Goal: Task Accomplishment & Management: Manage account settings

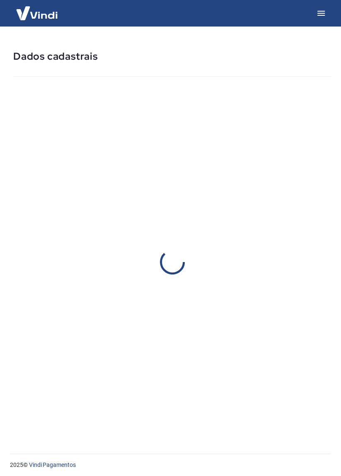
select select "RS"
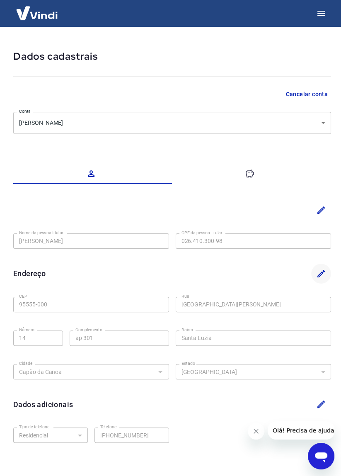
click at [324, 276] on icon "Editar" at bounding box center [321, 274] width 10 height 10
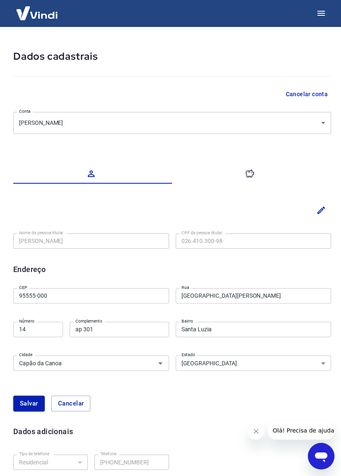
click at [272, 297] on input "Rua Almirante Tamandaré" at bounding box center [254, 295] width 156 height 15
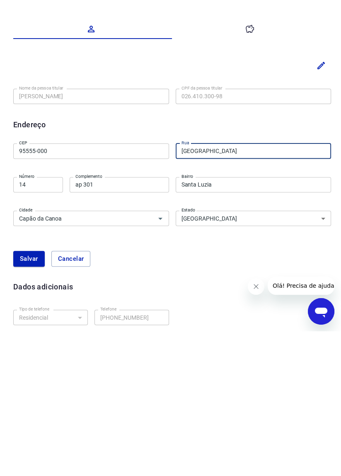
type input "[GEOGRAPHIC_DATA]"
click at [27, 322] on label "Número" at bounding box center [26, 321] width 15 height 6
click at [27, 322] on input "14" at bounding box center [38, 329] width 50 height 15
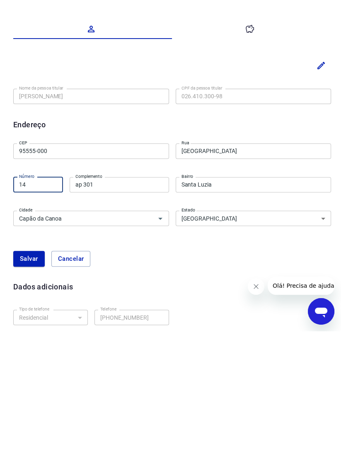
type input "1"
type input "390"
click at [100, 331] on input "ap 301" at bounding box center [120, 329] width 100 height 15
type input "a"
type input "Casa"
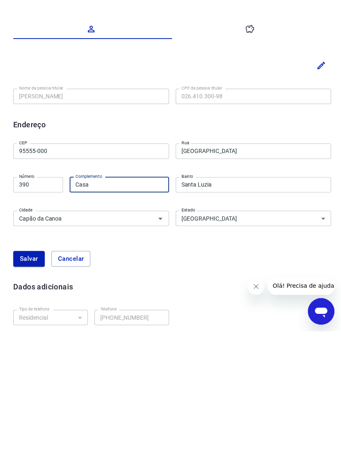
click at [244, 330] on input "Santa Luzia" at bounding box center [254, 329] width 156 height 15
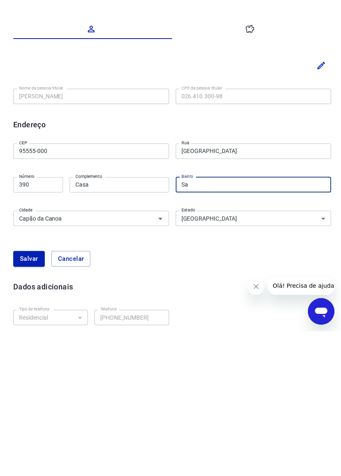
type input "S"
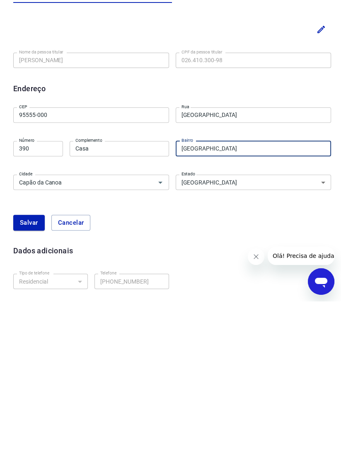
scroll to position [7, 0]
type input "[GEOGRAPHIC_DATA]"
click at [34, 392] on button "Salvar" at bounding box center [29, 397] width 32 height 16
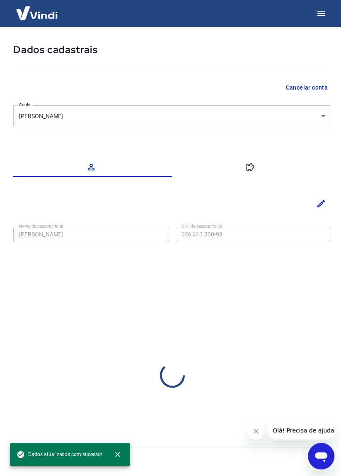
select select "RS"
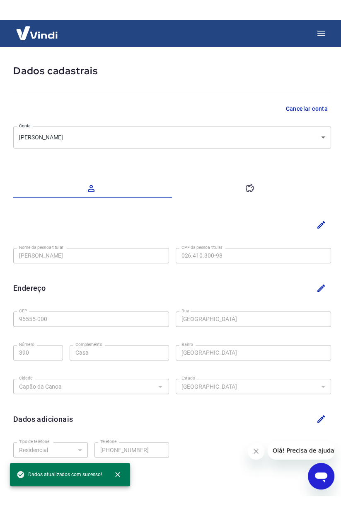
scroll to position [0, 0]
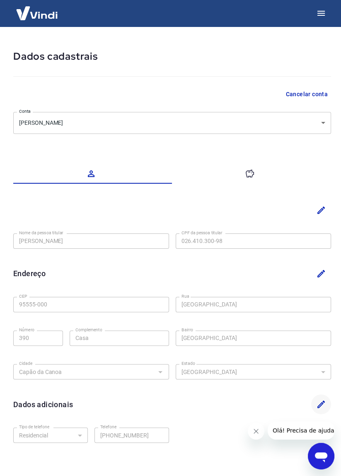
click at [326, 403] on icon "Editar" at bounding box center [321, 404] width 10 height 10
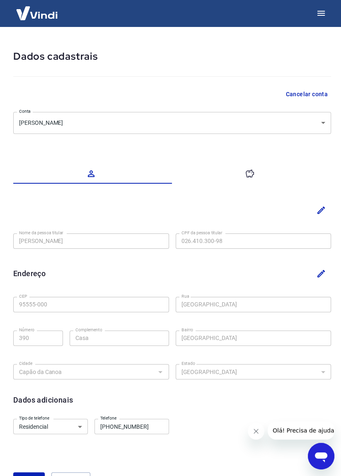
click at [151, 428] on input "(51) 3665-5557" at bounding box center [132, 426] width 75 height 15
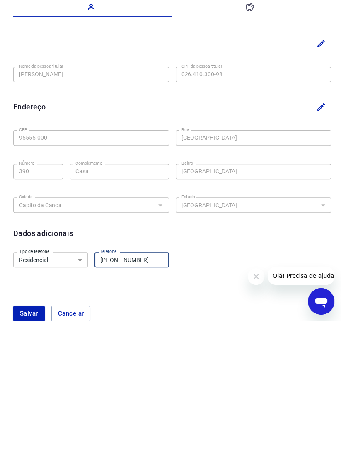
scroll to position [20, 0]
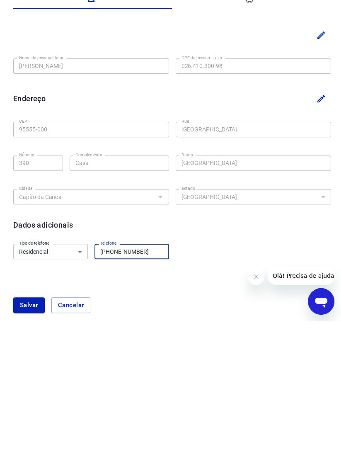
click at [75, 406] on select "Residencial Comercial" at bounding box center [50, 406] width 75 height 15
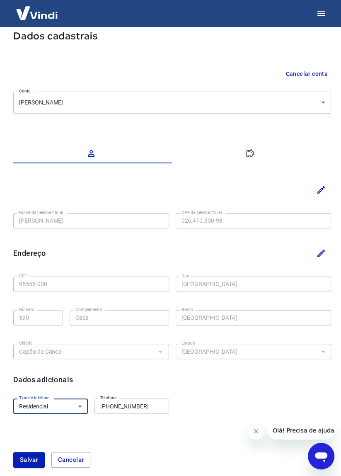
select select "business"
click at [13, 399] on select "Residencial Comercial" at bounding box center [50, 406] width 75 height 15
click at [146, 407] on input "(51) 3665-5557" at bounding box center [132, 406] width 75 height 15
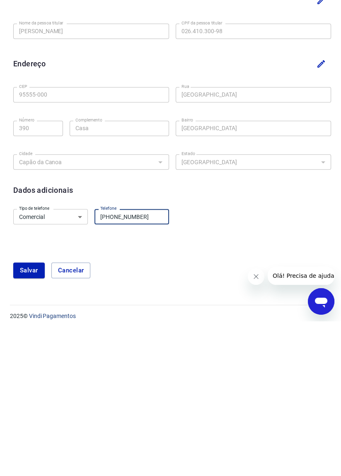
scroll to position [60, 0]
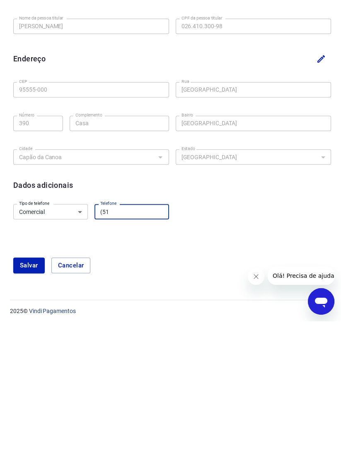
type input "(5"
type input "[PHONE_NUMBER]"
click at [39, 418] on button "Salvar" at bounding box center [29, 420] width 32 height 16
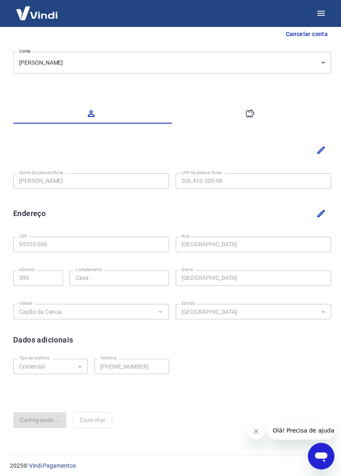
select select "business"
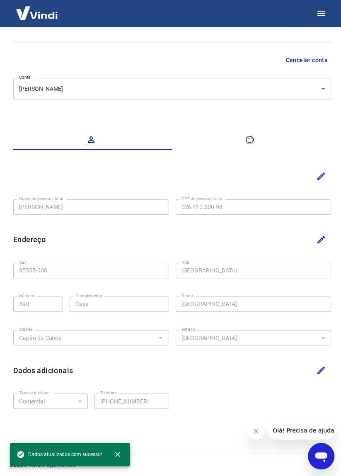
scroll to position [33, 0]
click at [251, 139] on icon "button" at bounding box center [250, 141] width 10 height 10
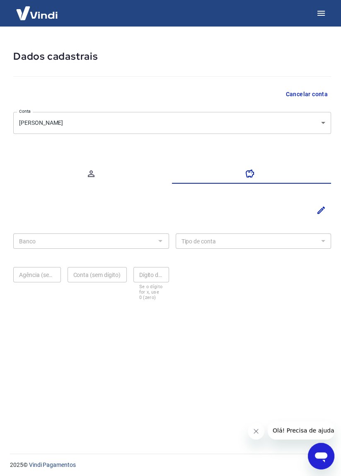
click at [161, 242] on div at bounding box center [160, 241] width 11 height 12
click at [168, 247] on div "Banco" at bounding box center [91, 241] width 156 height 15
click at [322, 212] on icon "Editar" at bounding box center [321, 210] width 10 height 10
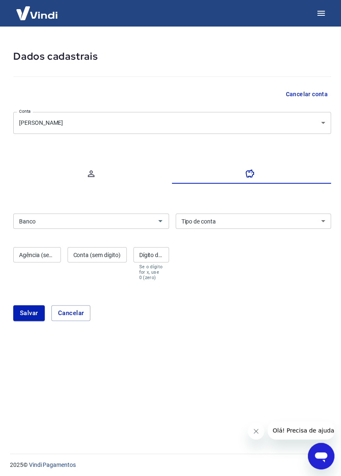
click at [110, 223] on input "Banco" at bounding box center [84, 221] width 137 height 10
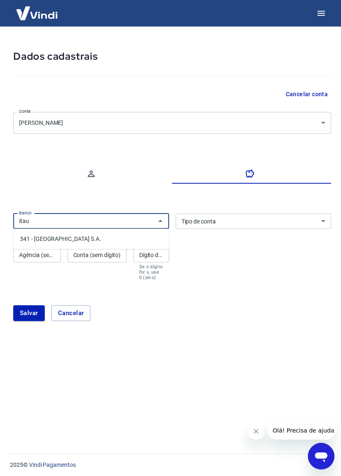
click at [95, 238] on li "341 - [GEOGRAPHIC_DATA] S.A." at bounding box center [91, 239] width 156 height 14
type input "341 - [GEOGRAPHIC_DATA] S.A."
click at [257, 224] on select "Conta Corrente Conta Poupança" at bounding box center [254, 221] width 156 height 15
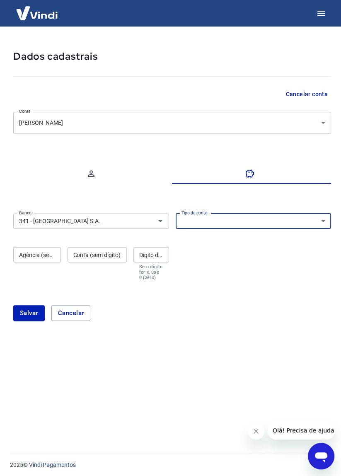
select select "1"
click at [176, 214] on select "Conta Corrente Conta Poupança" at bounding box center [254, 221] width 156 height 15
click at [41, 253] on div "Agência (sem dígito) Agência (sem dígito)" at bounding box center [37, 263] width 48 height 33
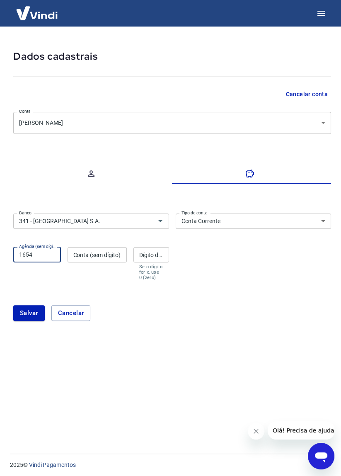
type input "1654"
click at [106, 254] on div "Conta (sem dígito) Conta (sem dígito)" at bounding box center [97, 263] width 59 height 33
type input "5"
click at [219, 265] on div "Banco 341 - ITAÚ UNIBANCO S.A. Banco Tipo de conta Conta Corrente Conta Poupanç…" at bounding box center [172, 246] width 318 height 72
click at [110, 253] on div "Conta (sem dígito) Conta (sem dígito)" at bounding box center [97, 263] width 59 height 33
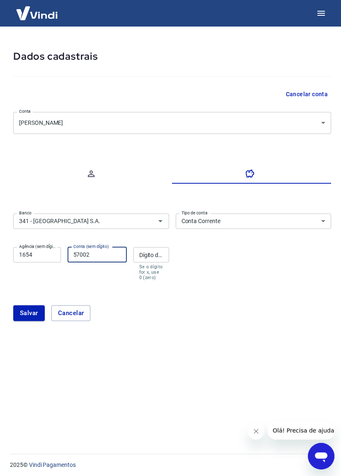
type input "57002"
click at [160, 256] on div "Dígito da conta Dígito da conta Se o dígito for x, use 0 (zero)" at bounding box center [152, 263] width 36 height 33
type input "5"
click at [222, 260] on div "Banco 341 - ITAÚ UNIBANCO S.A. Banco Tipo de conta Conta Corrente Conta Poupanç…" at bounding box center [172, 246] width 318 height 72
click at [34, 314] on button "Salvar" at bounding box center [29, 313] width 32 height 16
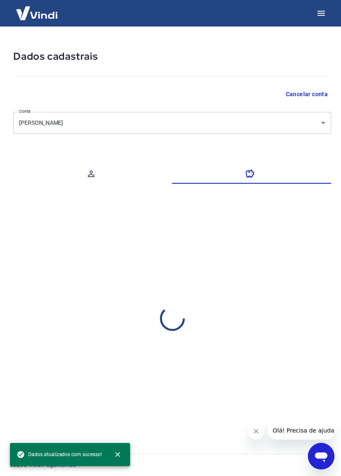
select select "1"
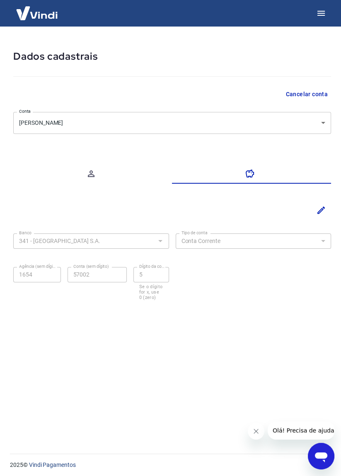
click at [96, 171] on button "button" at bounding box center [92, 174] width 159 height 20
select select "RS"
select select "business"
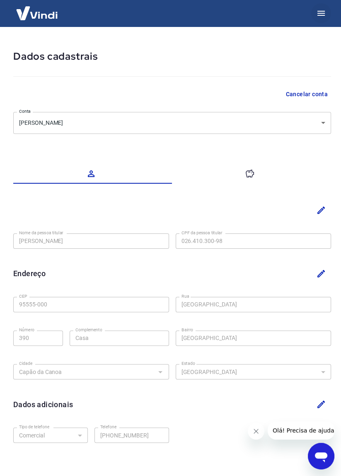
click at [321, 16] on icon "button" at bounding box center [321, 13] width 10 height 10
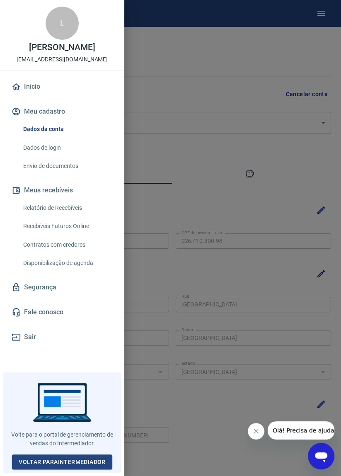
click at [59, 148] on link "Dados de login" at bounding box center [67, 147] width 95 height 17
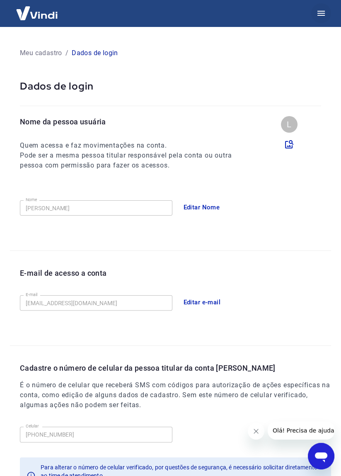
click at [319, 18] on button "button" at bounding box center [322, 13] width 20 height 20
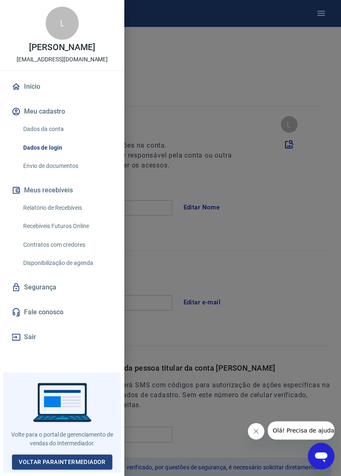
click at [60, 129] on link "Dados da conta" at bounding box center [67, 129] width 95 height 17
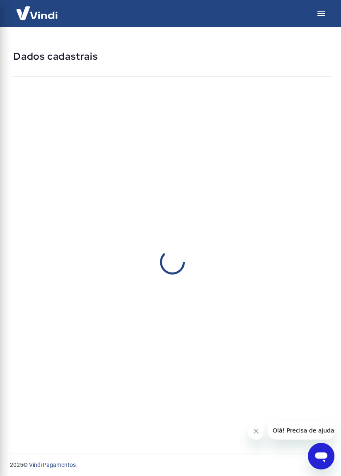
select select "RS"
select select "business"
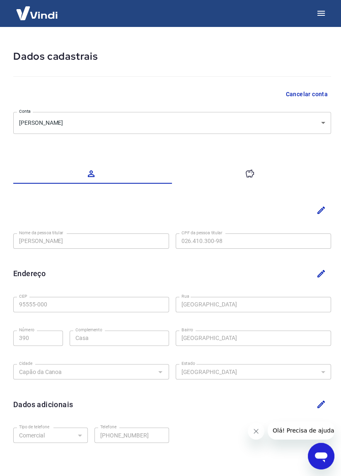
click at [253, 183] on button "button" at bounding box center [252, 174] width 159 height 20
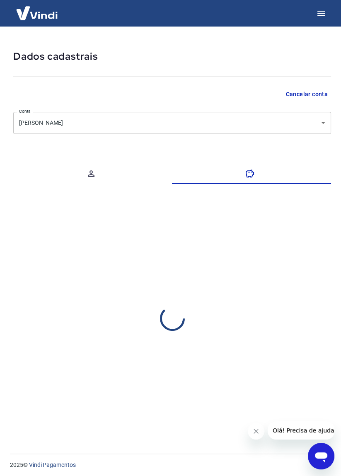
select select "1"
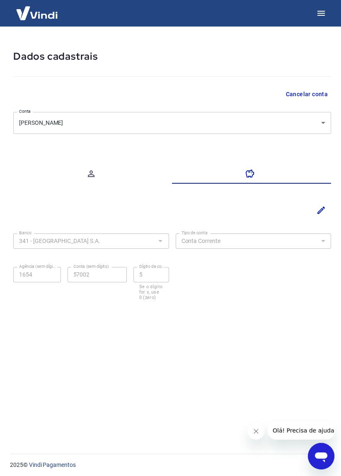
click at [50, 18] on img at bounding box center [37, 12] width 54 height 25
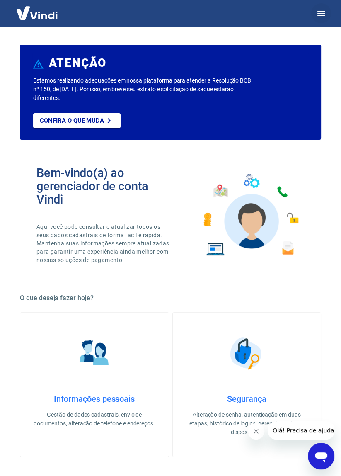
click at [322, 20] on button "button" at bounding box center [322, 13] width 20 height 20
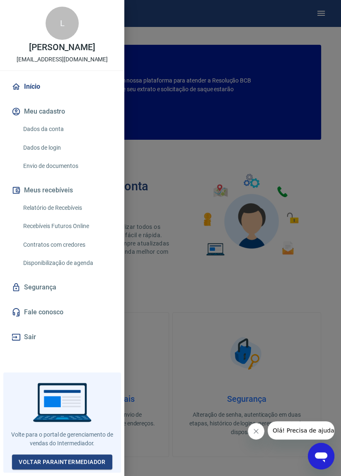
click at [80, 170] on link "Envio de documentos" at bounding box center [67, 166] width 95 height 17
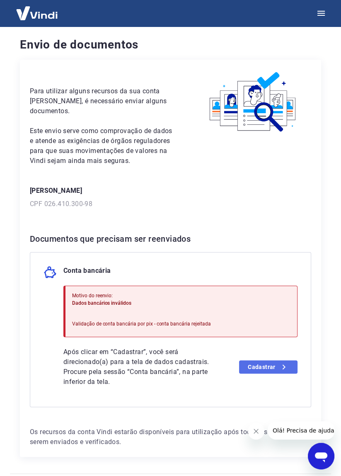
click at [283, 362] on icon at bounding box center [284, 367] width 10 height 10
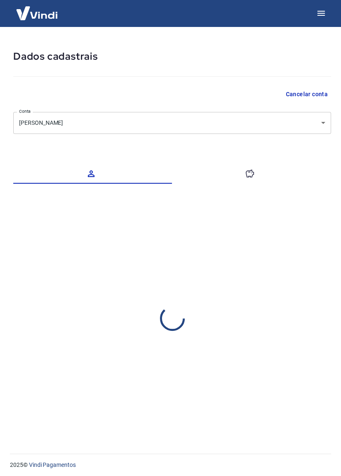
select select "RS"
select select "business"
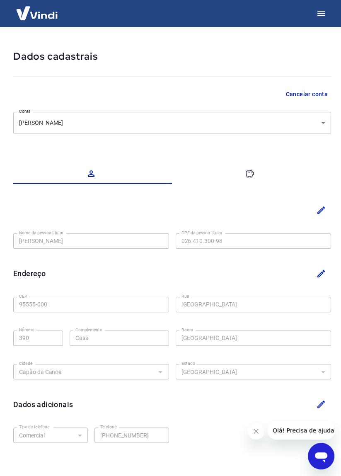
click at [256, 173] on button "button" at bounding box center [252, 174] width 159 height 20
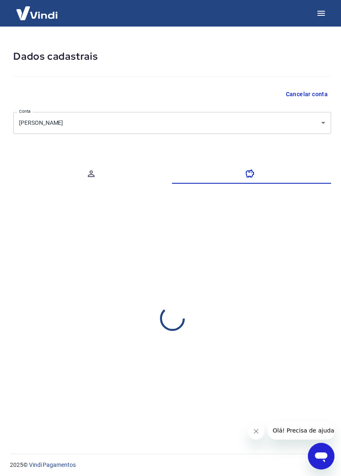
select select "1"
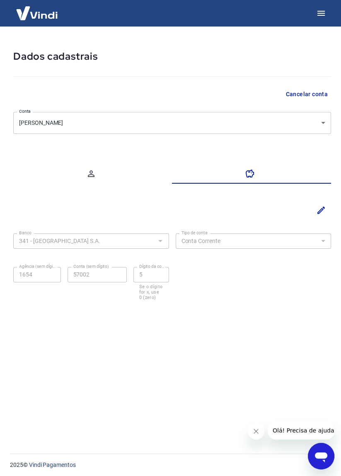
click at [51, 19] on img at bounding box center [37, 12] width 54 height 25
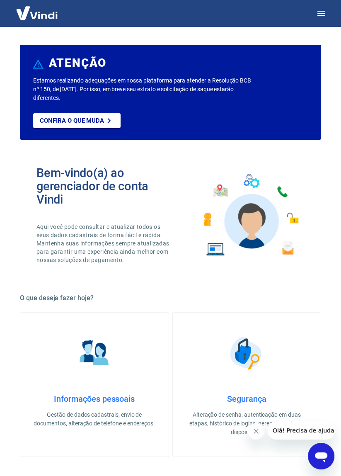
click at [48, 16] on img at bounding box center [37, 12] width 54 height 25
click at [326, 18] on button "button" at bounding box center [322, 13] width 20 height 20
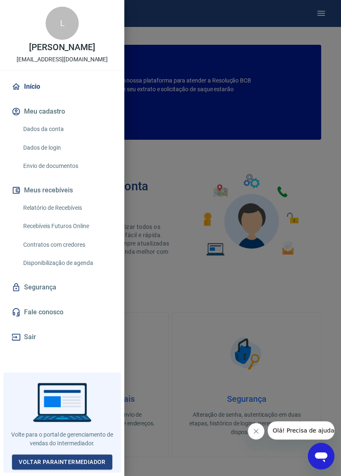
click at [62, 129] on link "Dados da conta" at bounding box center [67, 129] width 95 height 17
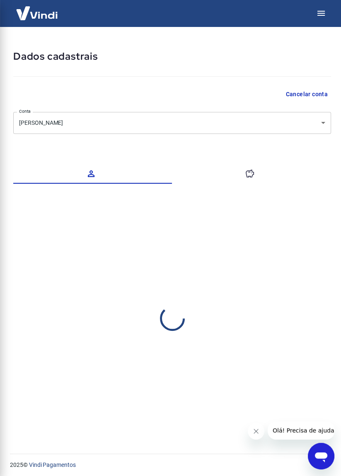
select select "RS"
select select "business"
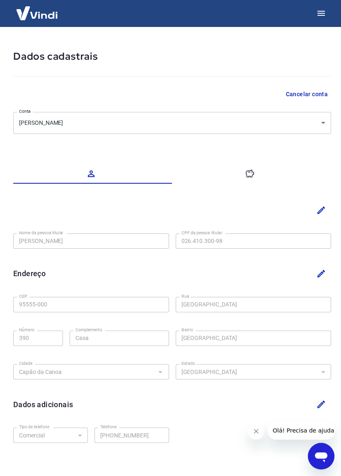
click at [46, 15] on img at bounding box center [37, 12] width 54 height 25
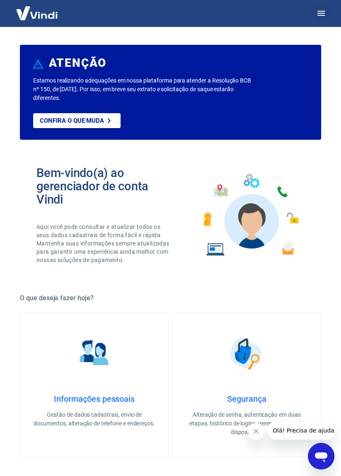
click at [327, 15] on button "button" at bounding box center [322, 13] width 20 height 20
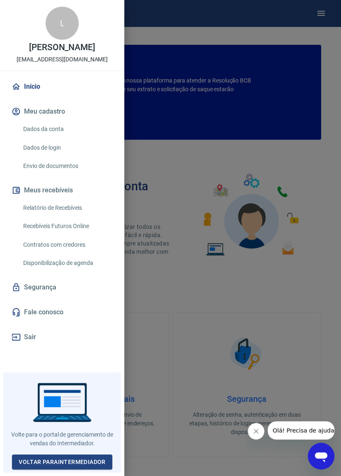
click at [63, 170] on link "Envio de documentos" at bounding box center [67, 166] width 95 height 17
